Goal: Task Accomplishment & Management: Manage account settings

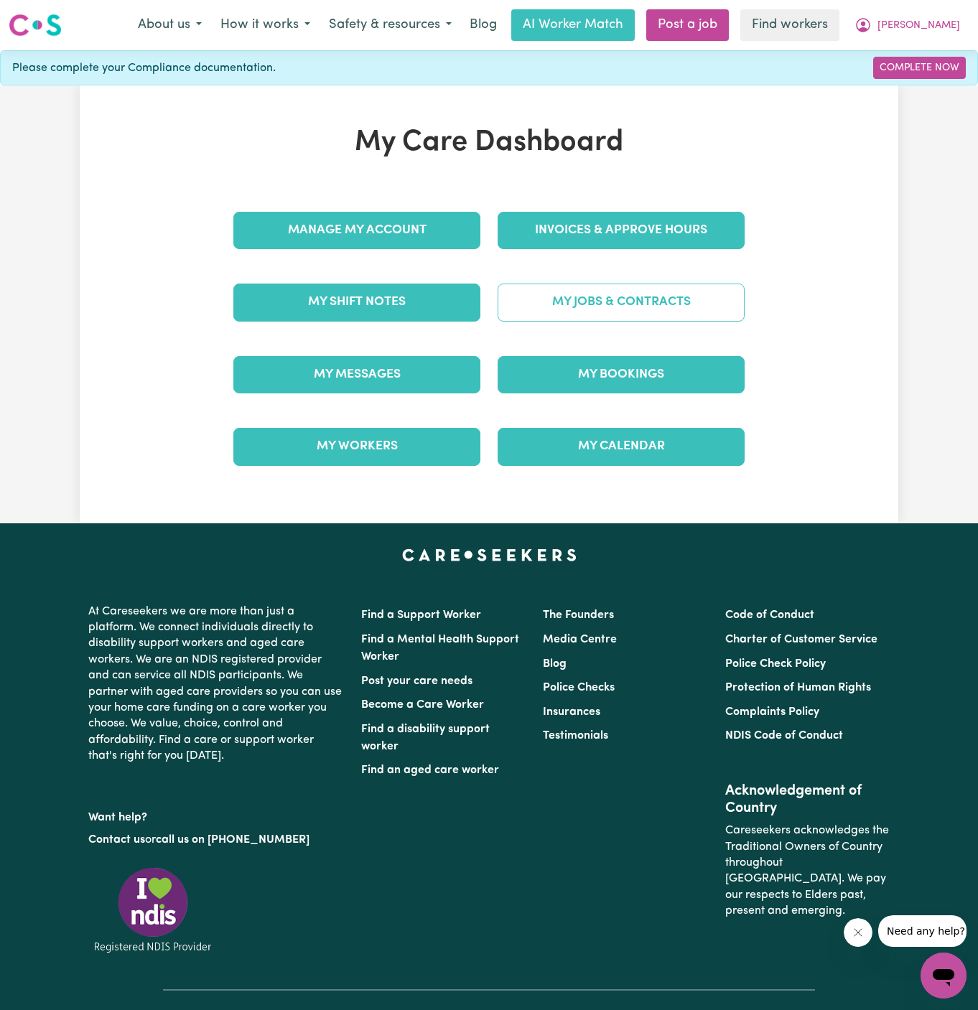
click at [584, 299] on link "My Jobs & Contracts" at bounding box center [621, 302] width 247 height 37
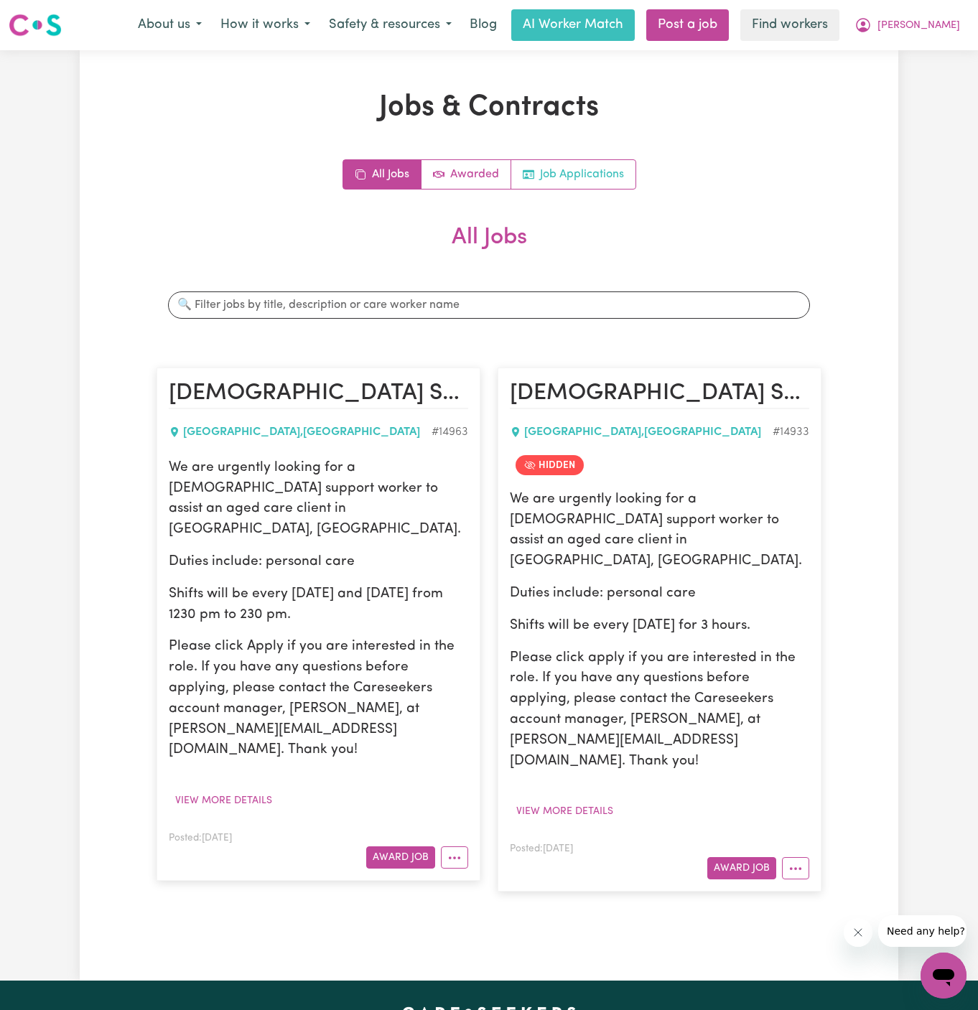
click at [587, 176] on link "Job Applications" at bounding box center [573, 174] width 124 height 29
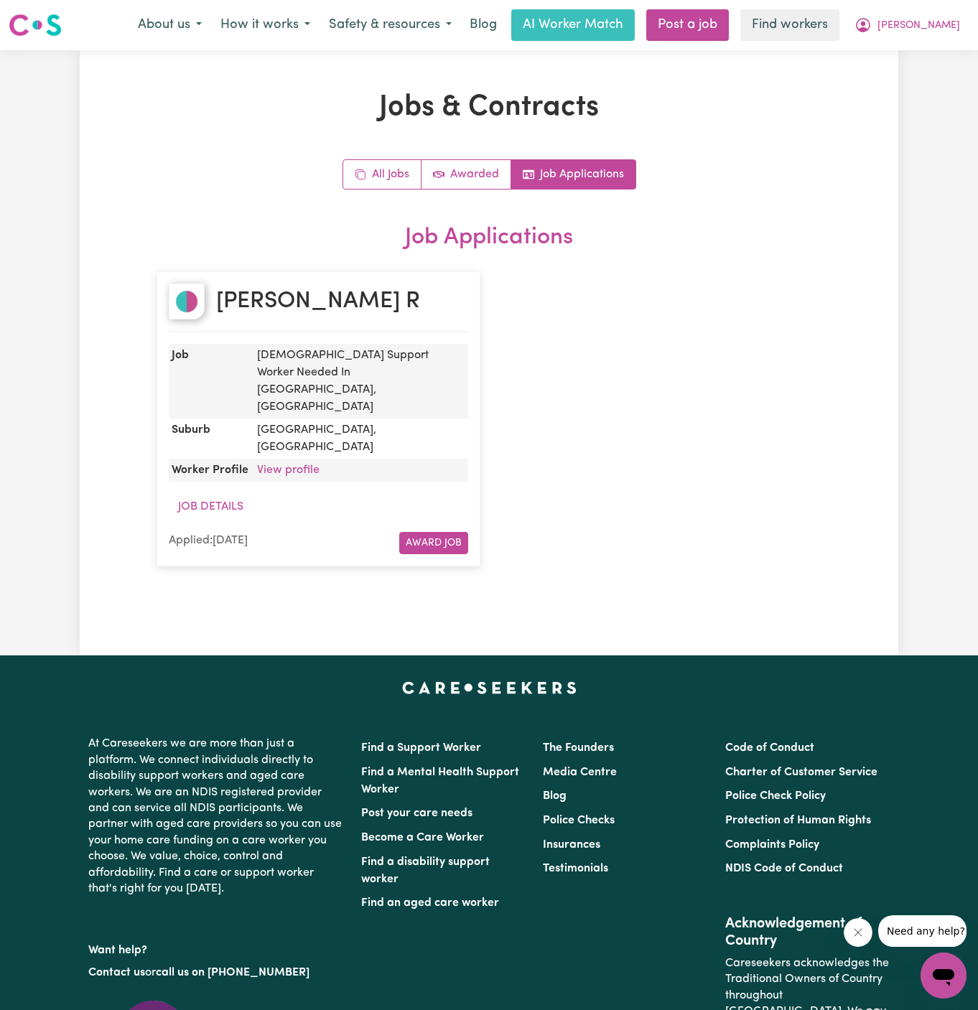
click at [333, 286] on div "[PERSON_NAME]" at bounding box center [318, 308] width 299 height 49
copy h2 "[PERSON_NAME]"
click at [289, 465] on link "View profile" at bounding box center [288, 470] width 62 height 11
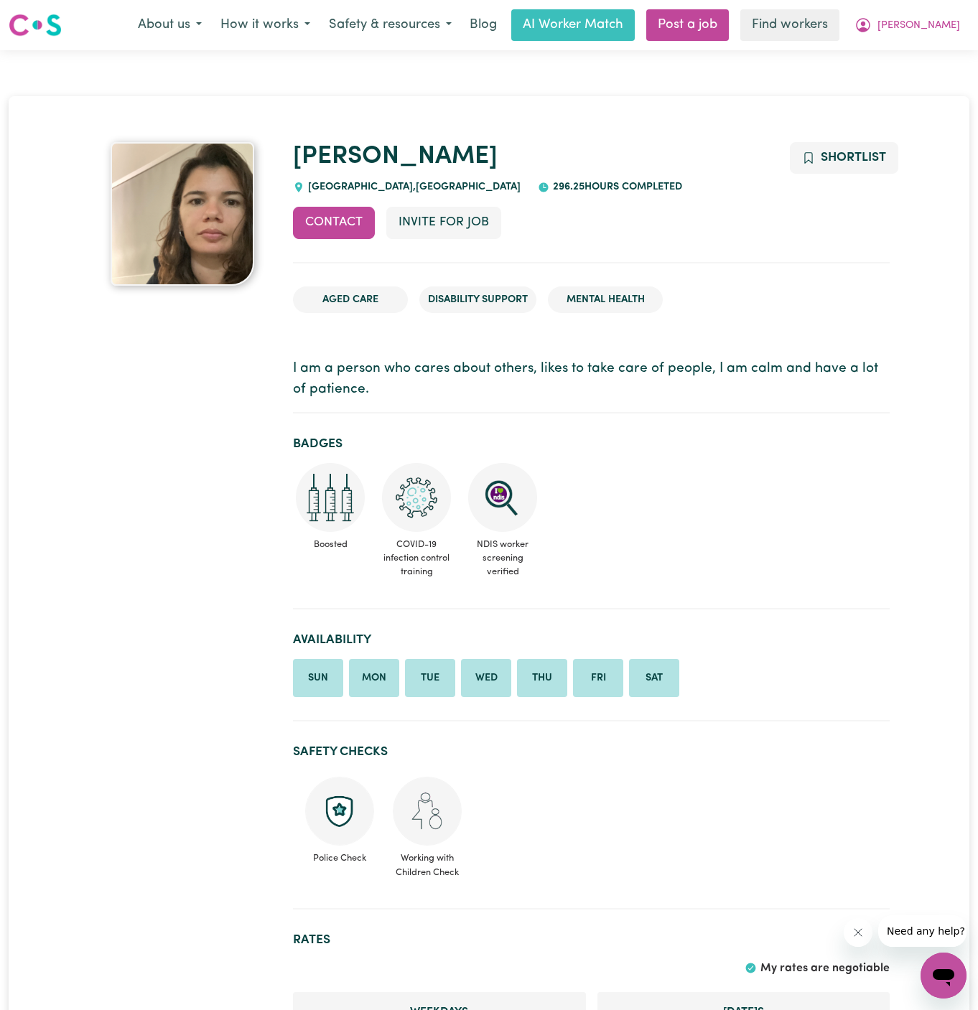
click at [461, 179] on div "CASTLE HILL , New South Wales" at bounding box center [407, 187] width 228 height 16
click at [477, 185] on div "Simone CASTLE HILL , New South Wales 296.25 hours completed" at bounding box center [591, 168] width 597 height 53
drag, startPoint x: 309, startPoint y: 186, endPoint x: 367, endPoint y: 185, distance: 57.4
click at [367, 185] on span "CASTLE HILL , New South Wales" at bounding box center [412, 187] width 216 height 11
copy span "CASTLE HILL"
